Goal: Information Seeking & Learning: Learn about a topic

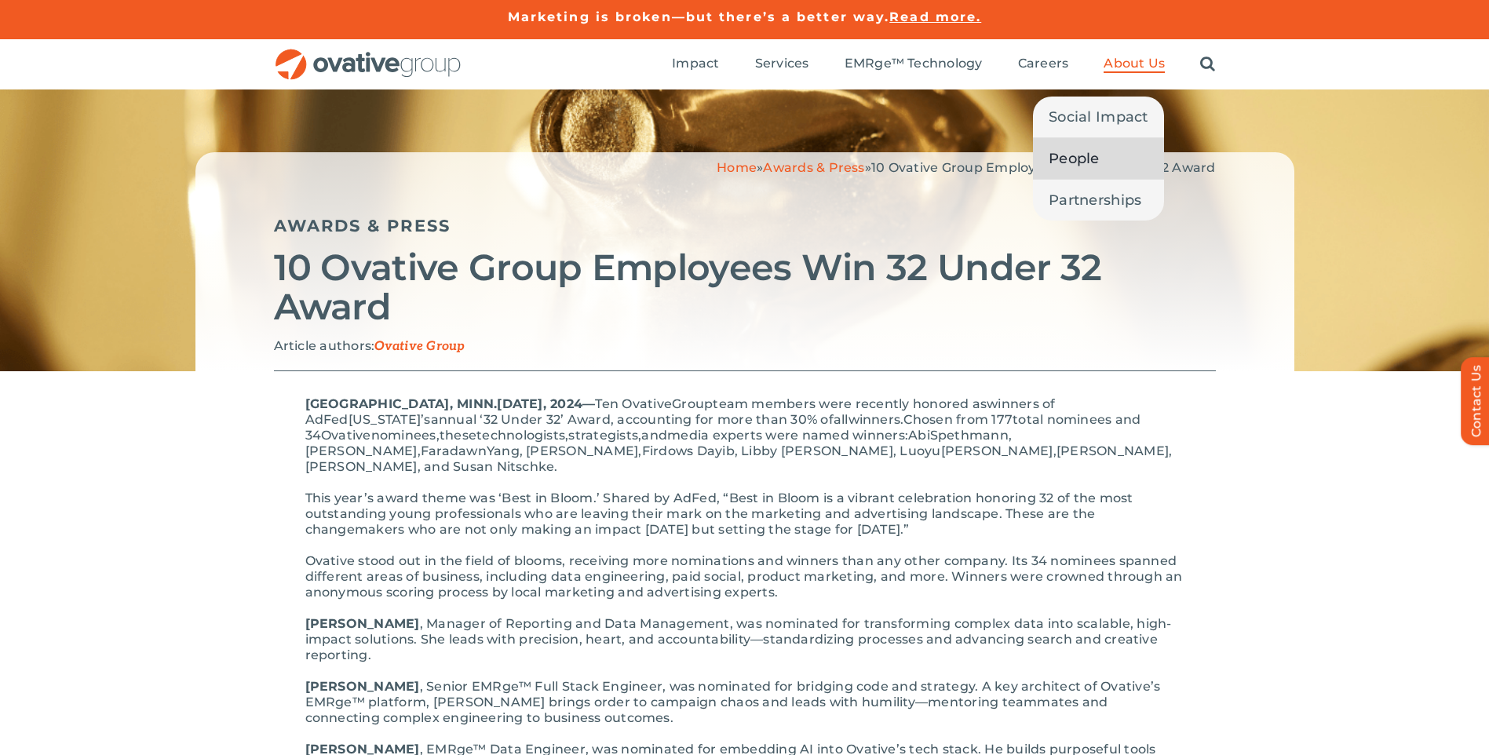
click at [1074, 157] on span "People" at bounding box center [1074, 159] width 51 height 22
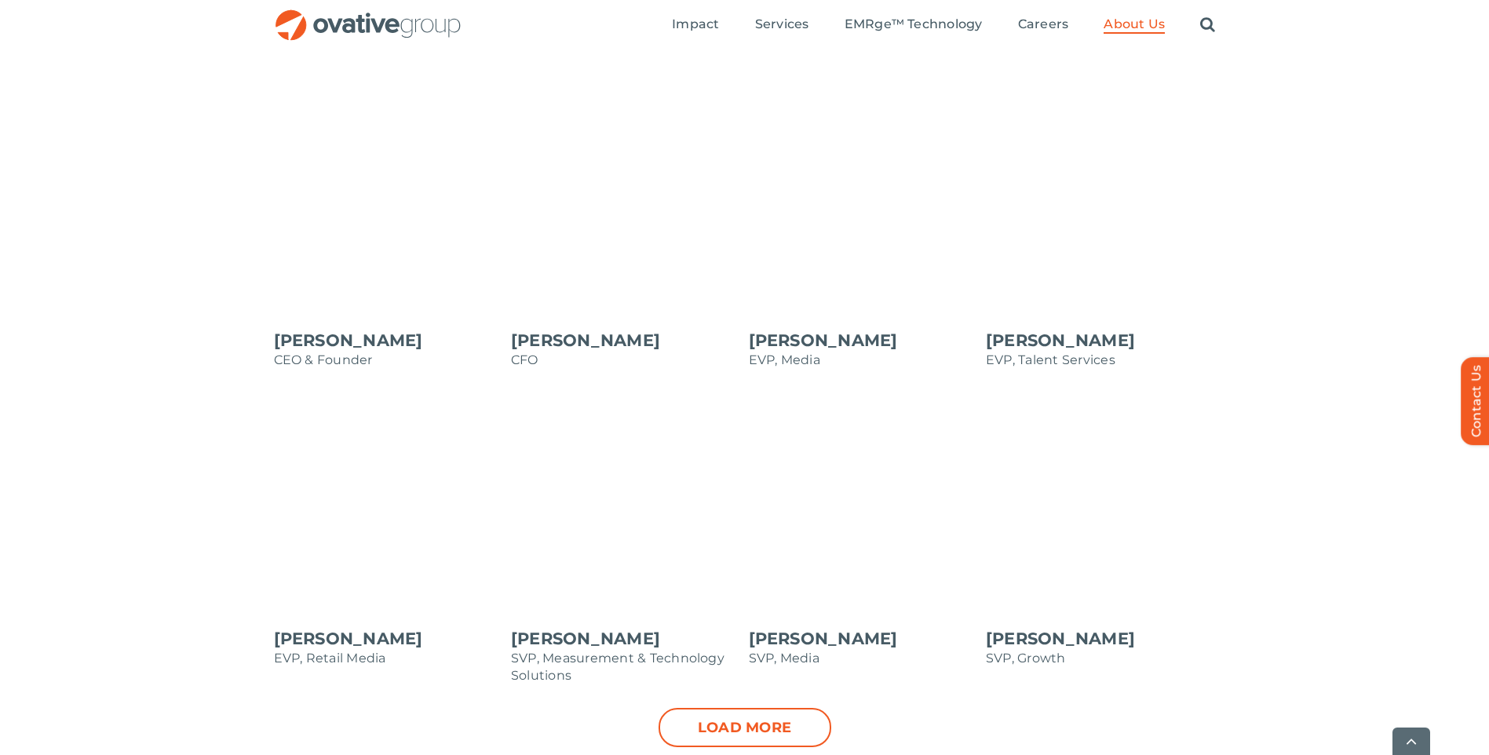
scroll to position [1570, 0]
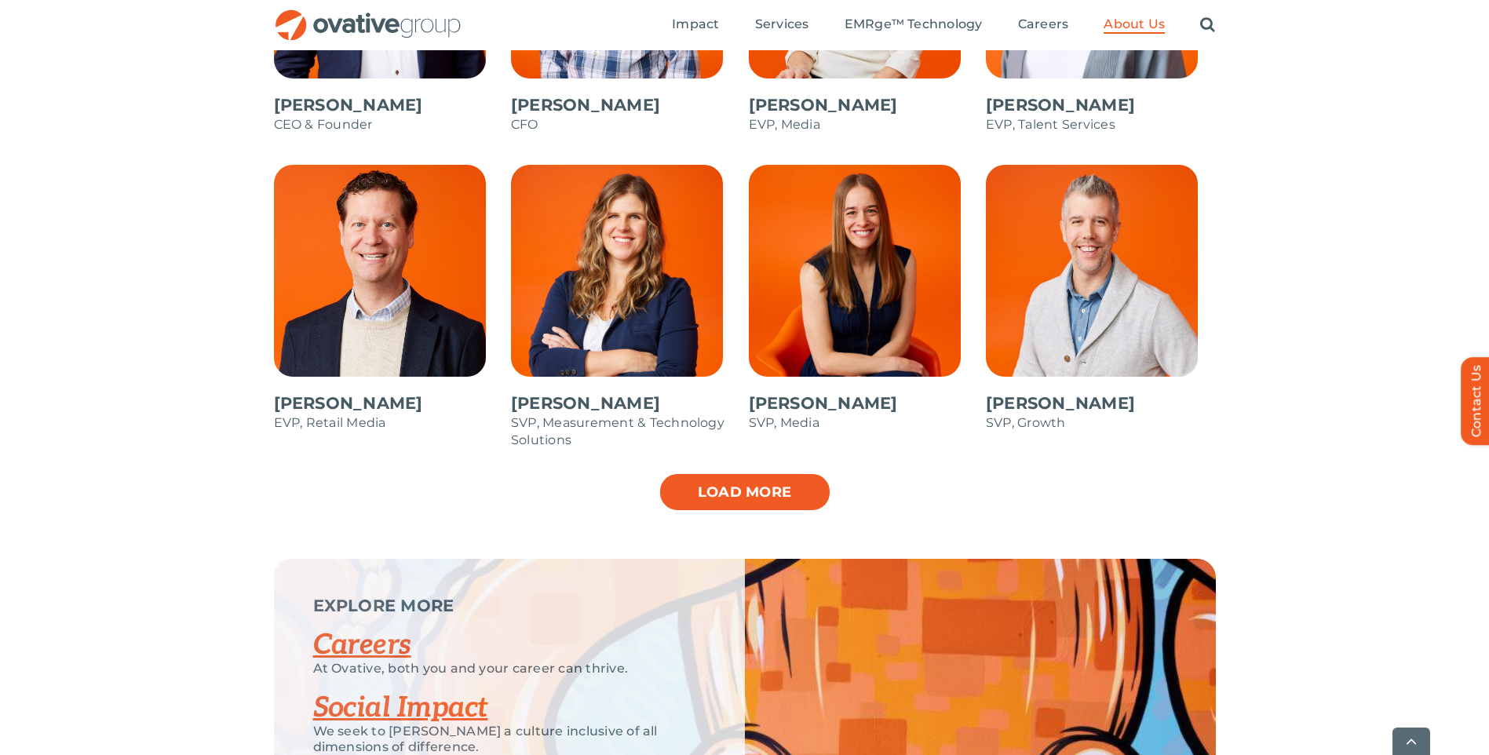
click at [715, 494] on link "Load more" at bounding box center [745, 492] width 173 height 39
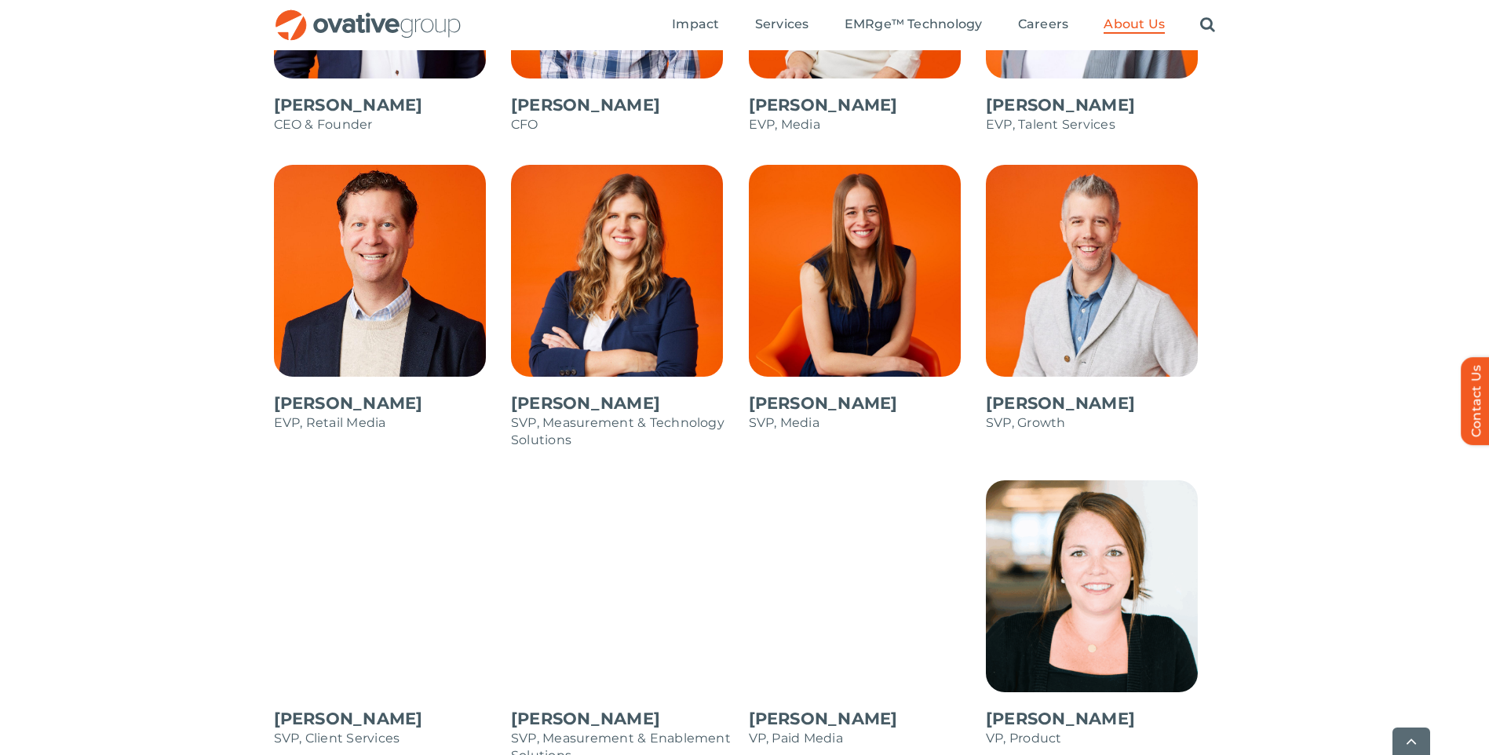
scroll to position [1648, 0]
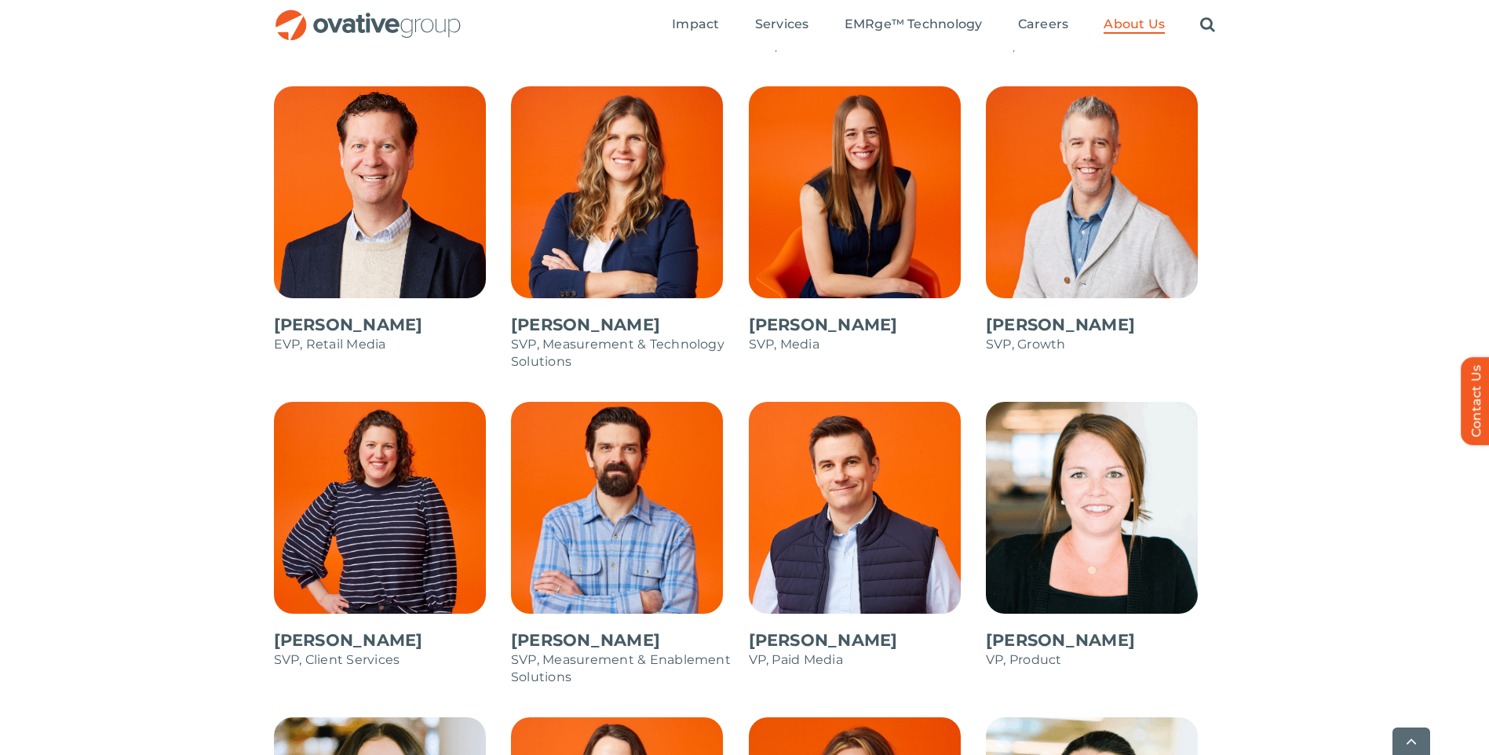
click at [844, 531] on span at bounding box center [864, 543] width 230 height 283
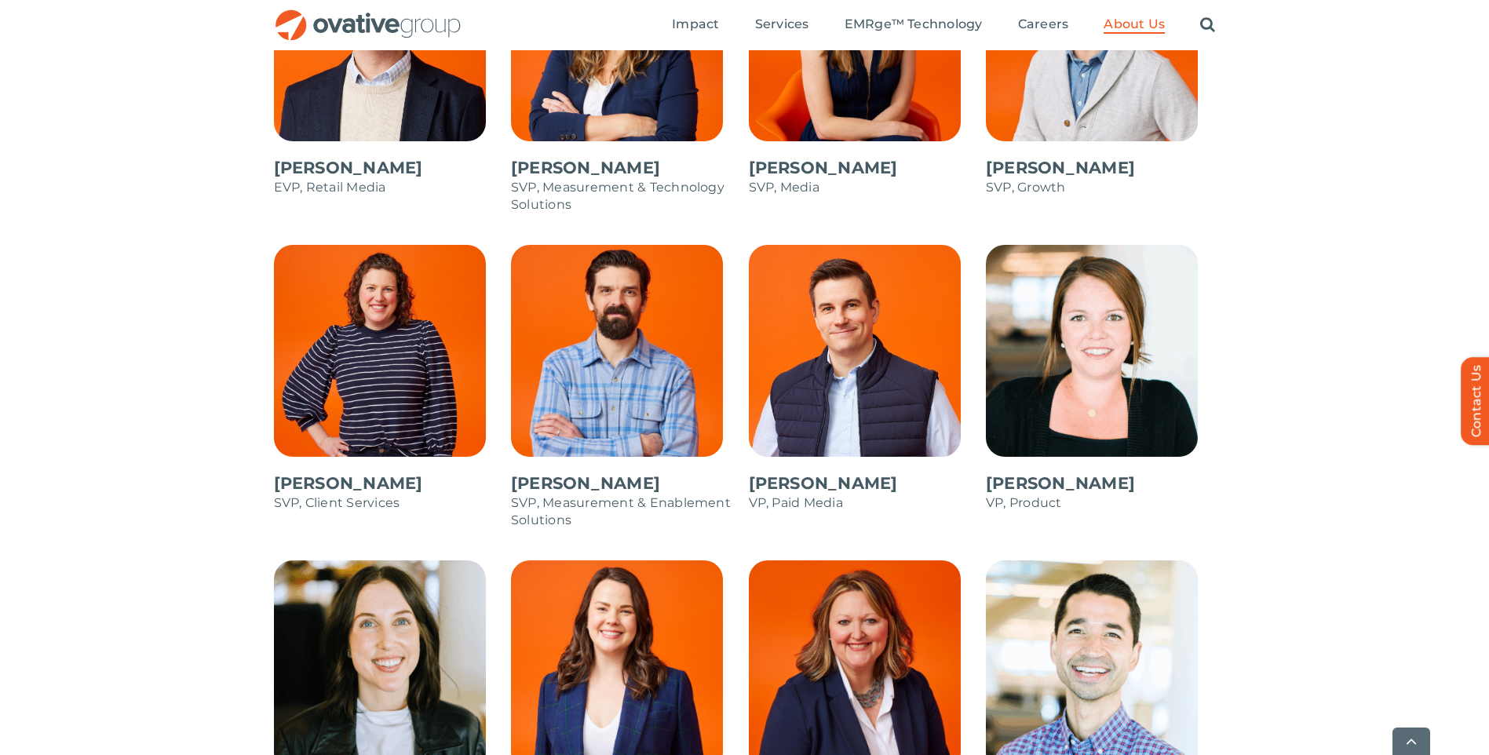
scroll to position [2041, 0]
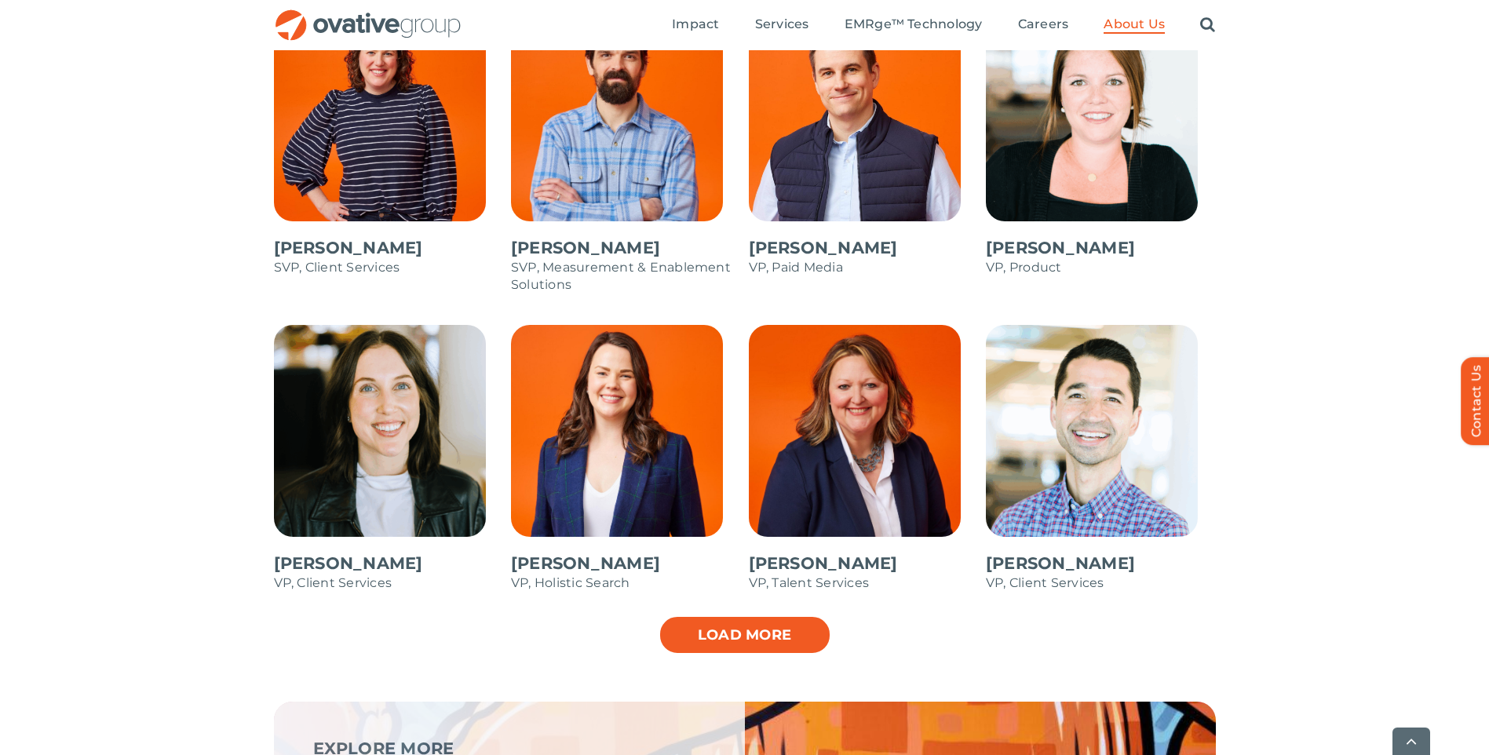
click at [695, 630] on link "Load more" at bounding box center [745, 634] width 173 height 39
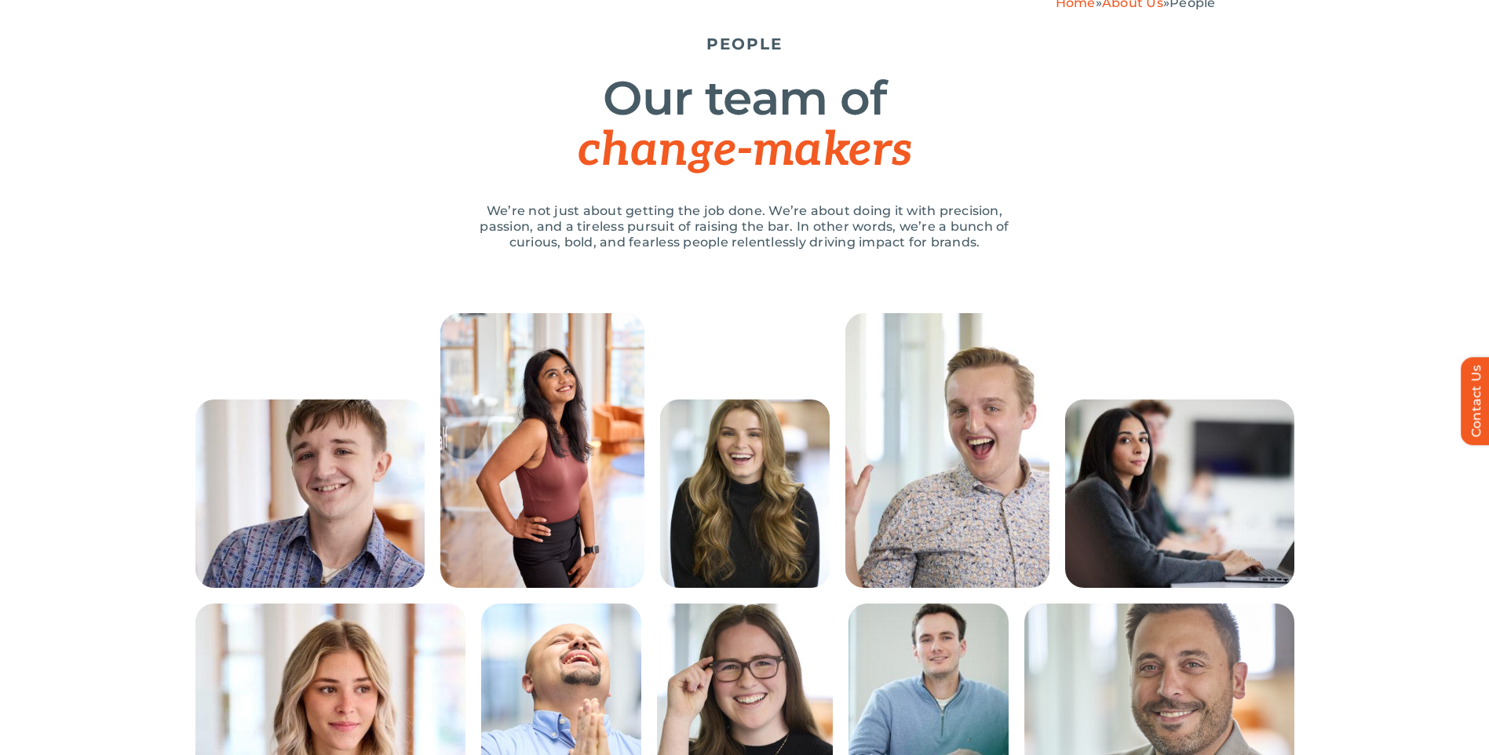
scroll to position [0, 0]
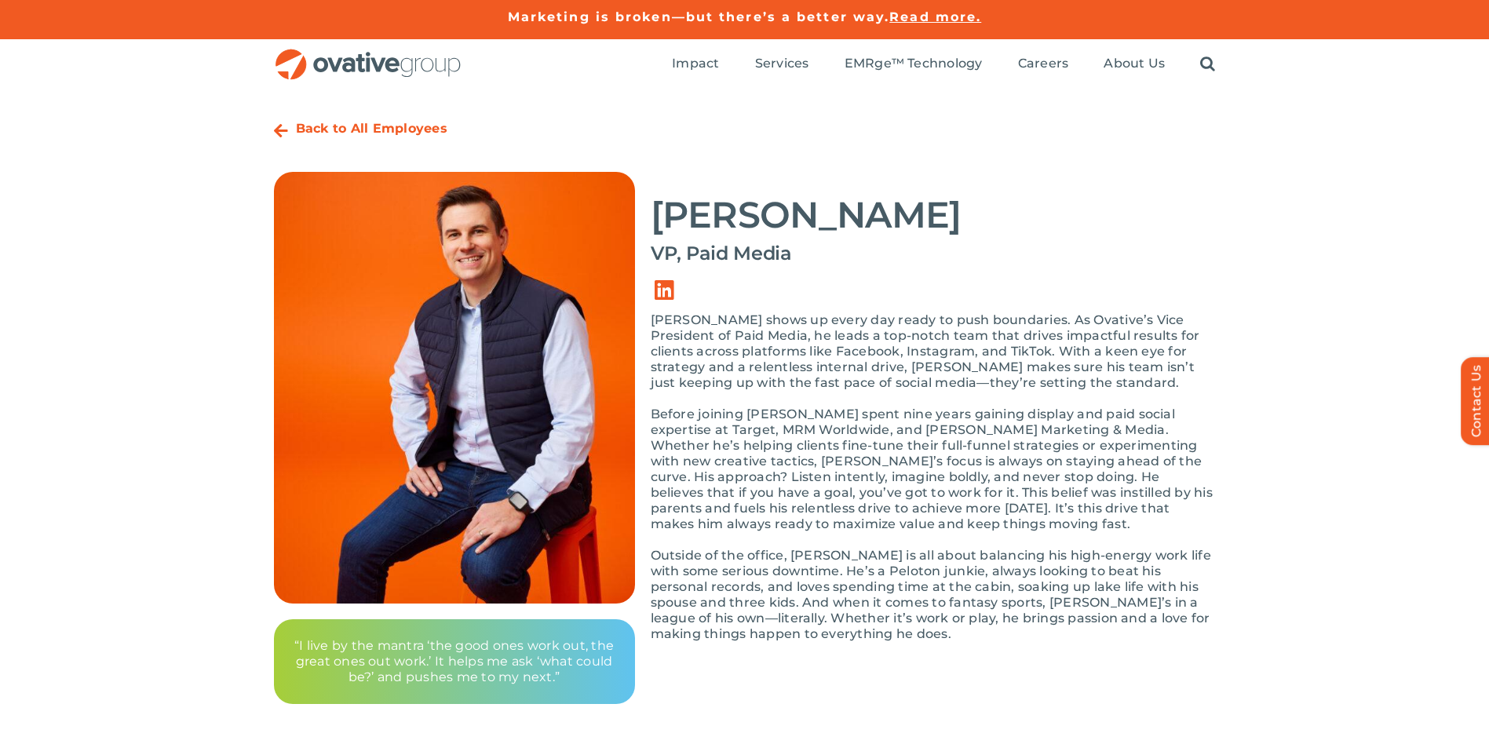
scroll to position [78, 0]
